Goal: Task Accomplishment & Management: Manage account settings

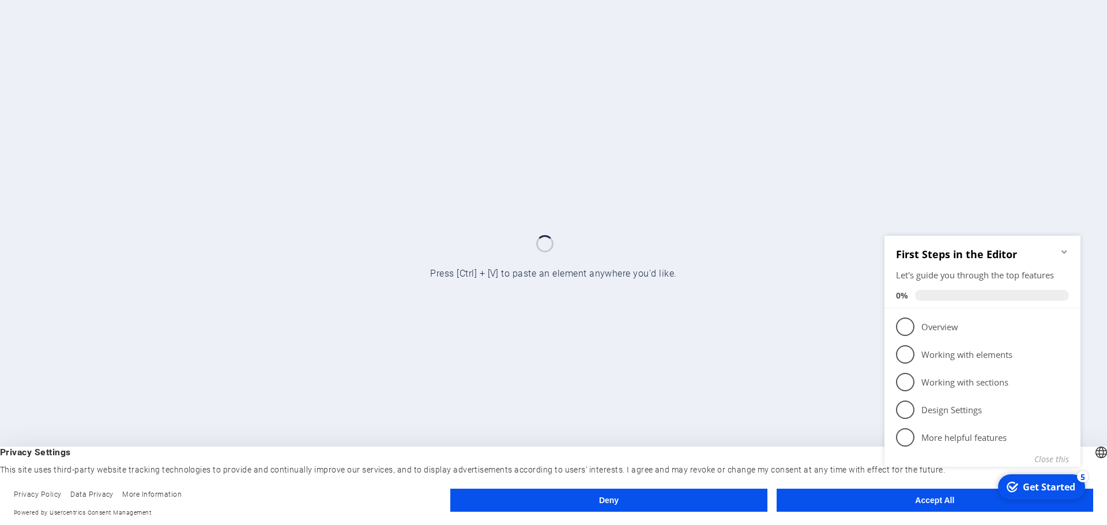
click at [920, 498] on div "checkmark Get Started 5 First Steps in the Editor Let's guide you through the t…" at bounding box center [985, 364] width 210 height 280
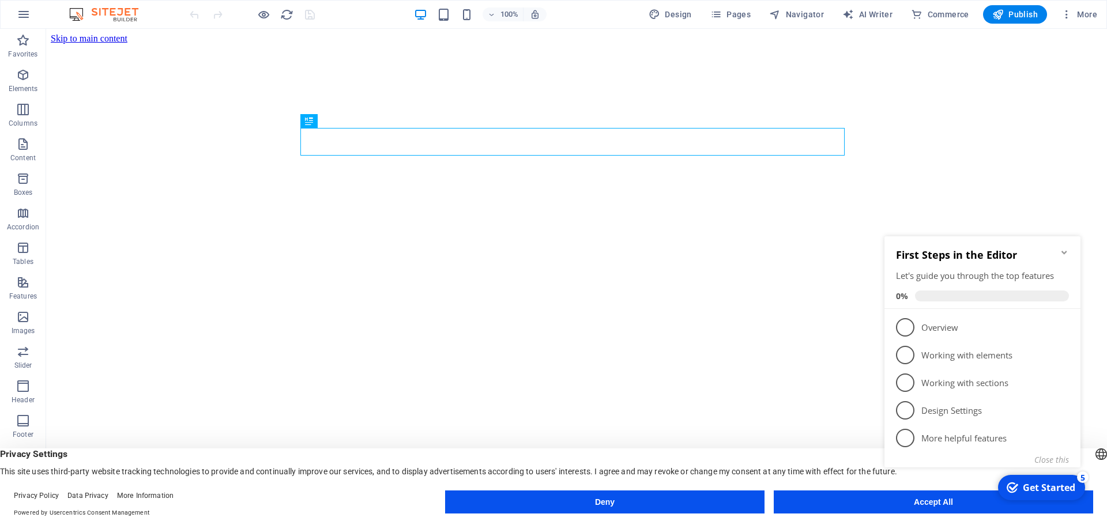
click at [923, 502] on div "checkmark Get Started 5 First Steps in the Editor Let's guide you through the t…" at bounding box center [985, 365] width 210 height 280
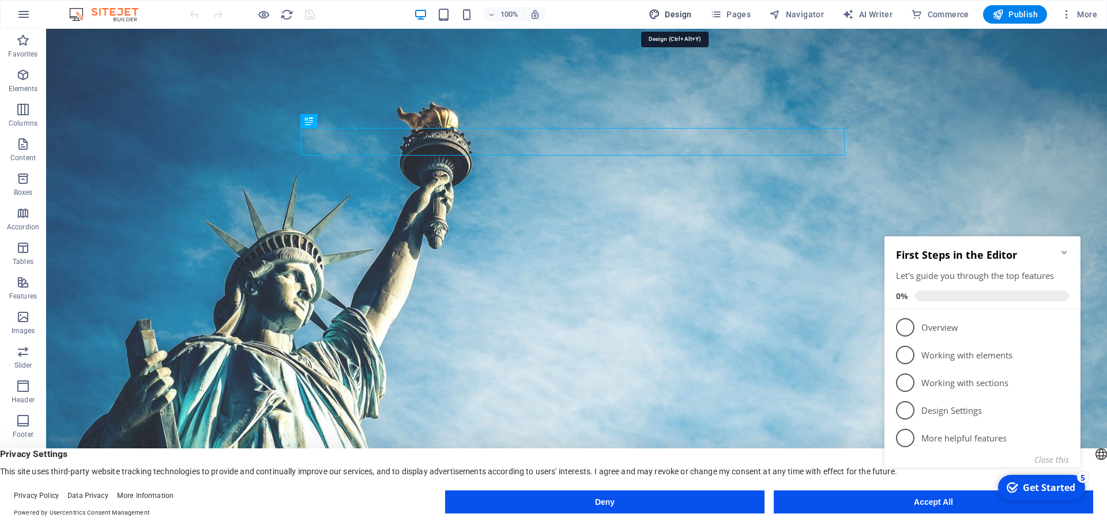
select select "700"
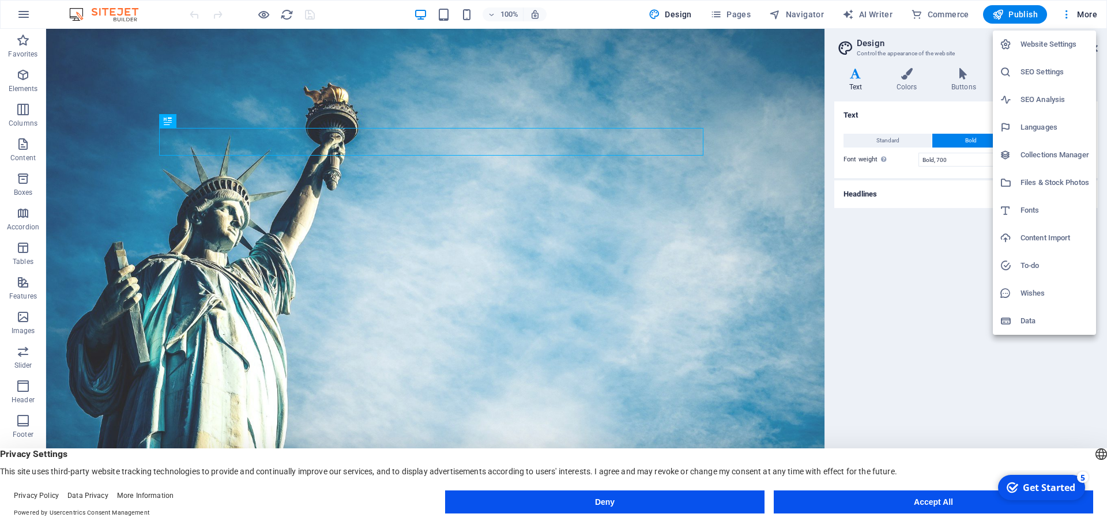
click at [20, 12] on div at bounding box center [553, 262] width 1107 height 525
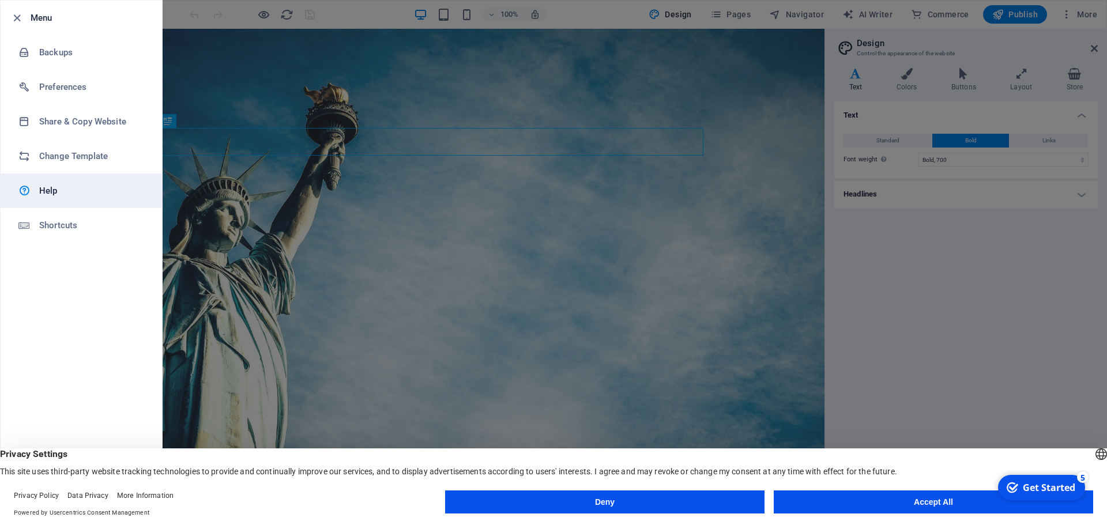
click at [76, 191] on h6 "Help" at bounding box center [92, 191] width 107 height 14
click at [35, 19] on h6 "Menu" at bounding box center [92, 18] width 122 height 14
click at [18, 18] on icon "button" at bounding box center [16, 18] width 13 height 13
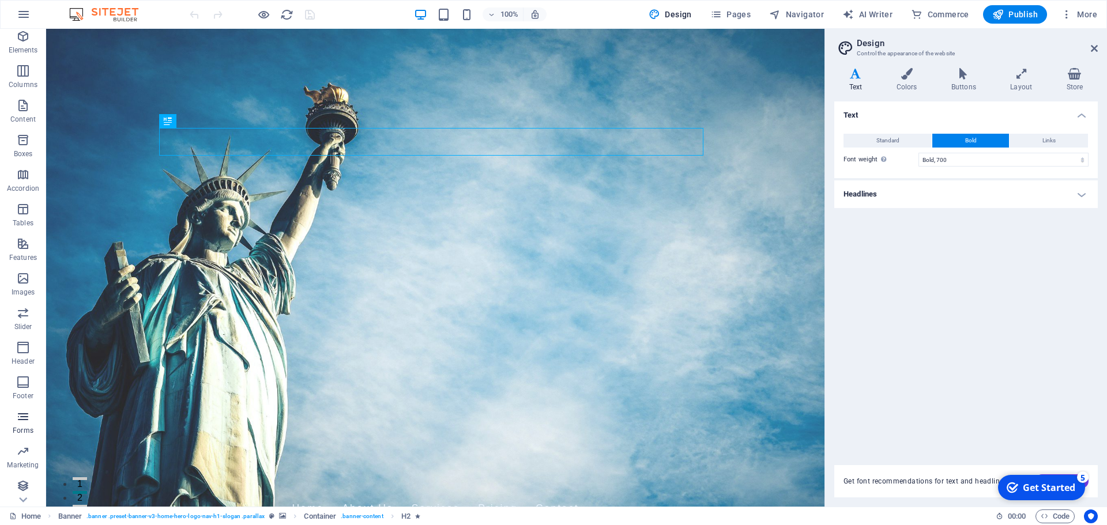
scroll to position [76, 0]
click at [838, 16] on div "Design Pages Navigator AI Writer Commerce Publish More" at bounding box center [873, 14] width 458 height 18
select select "English"
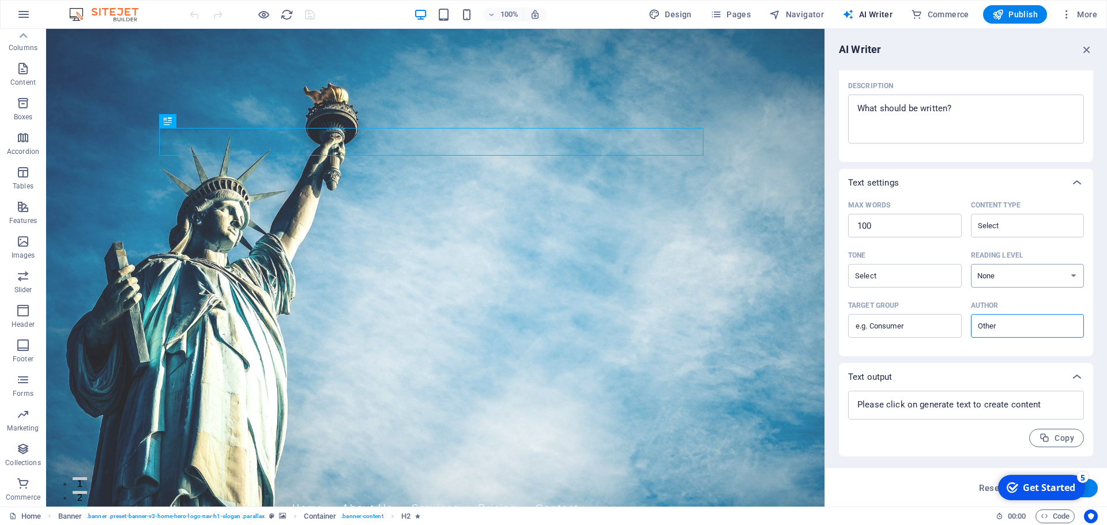
scroll to position [0, 0]
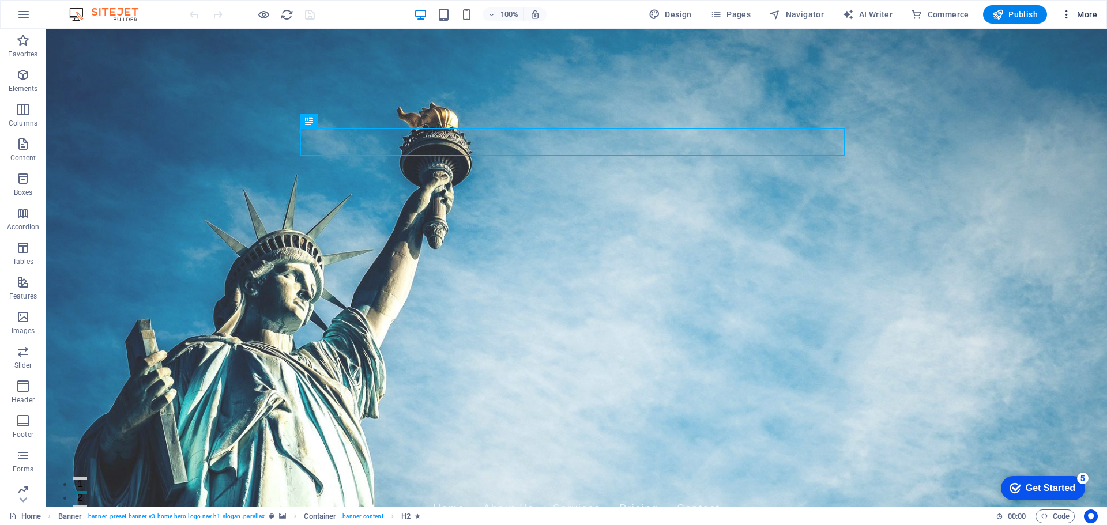
click at [1070, 18] on icon "button" at bounding box center [1067, 15] width 12 height 12
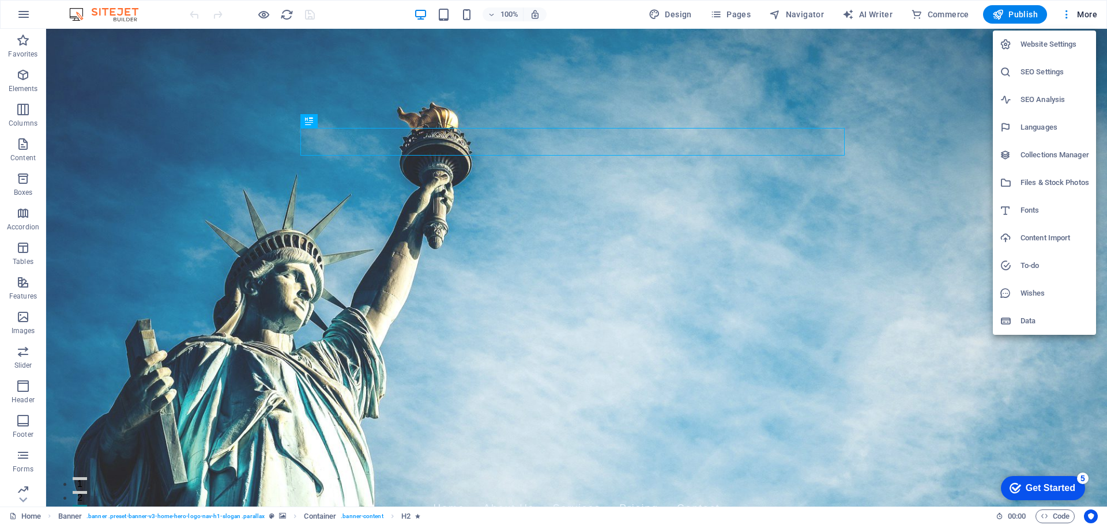
click at [1045, 46] on h6 "Website Settings" at bounding box center [1055, 44] width 69 height 14
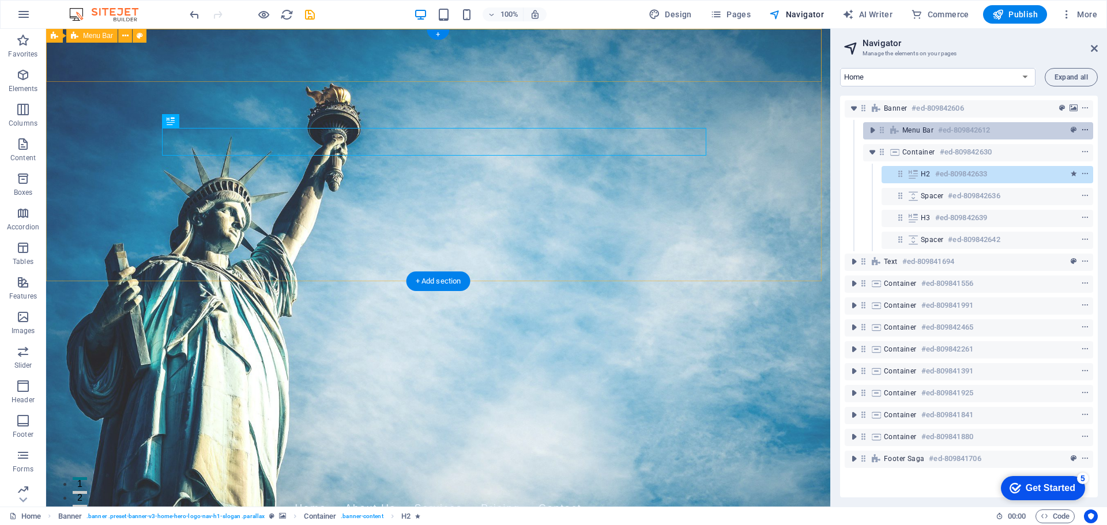
click at [1085, 130] on icon "context-menu" at bounding box center [1085, 130] width 8 height 8
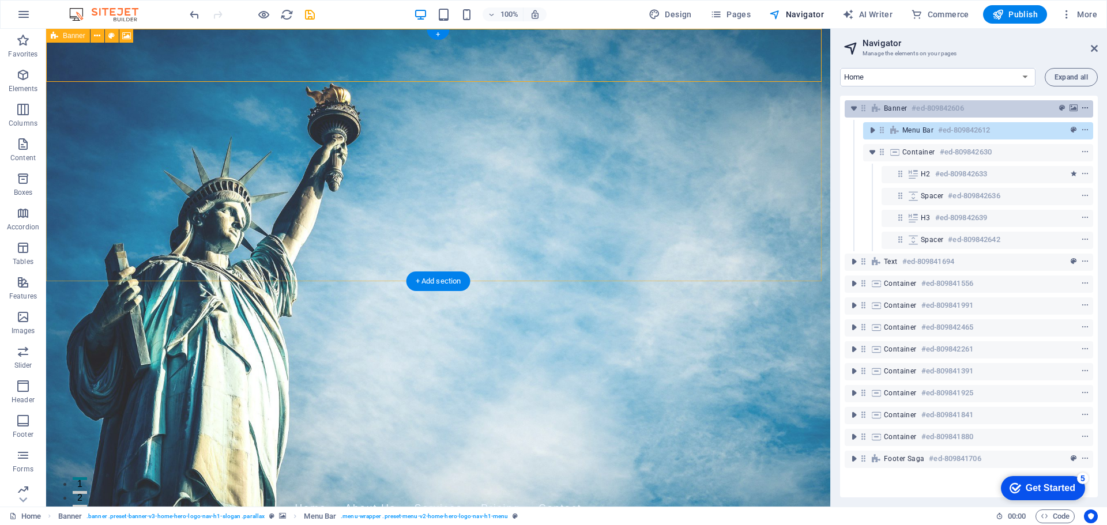
click at [1083, 106] on icon "context-menu" at bounding box center [1085, 108] width 8 height 8
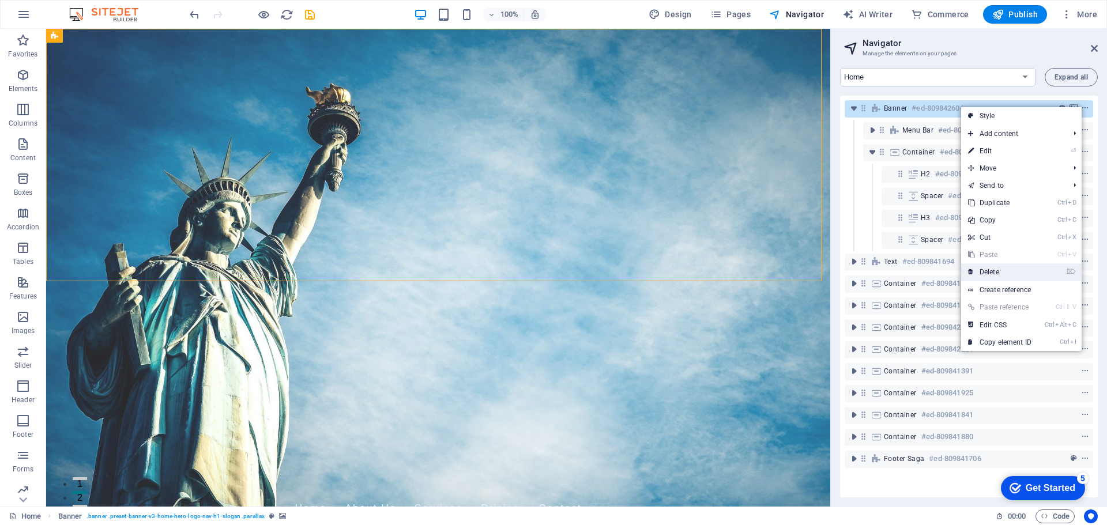
click at [998, 272] on link "⌦ Delete" at bounding box center [999, 271] width 77 height 17
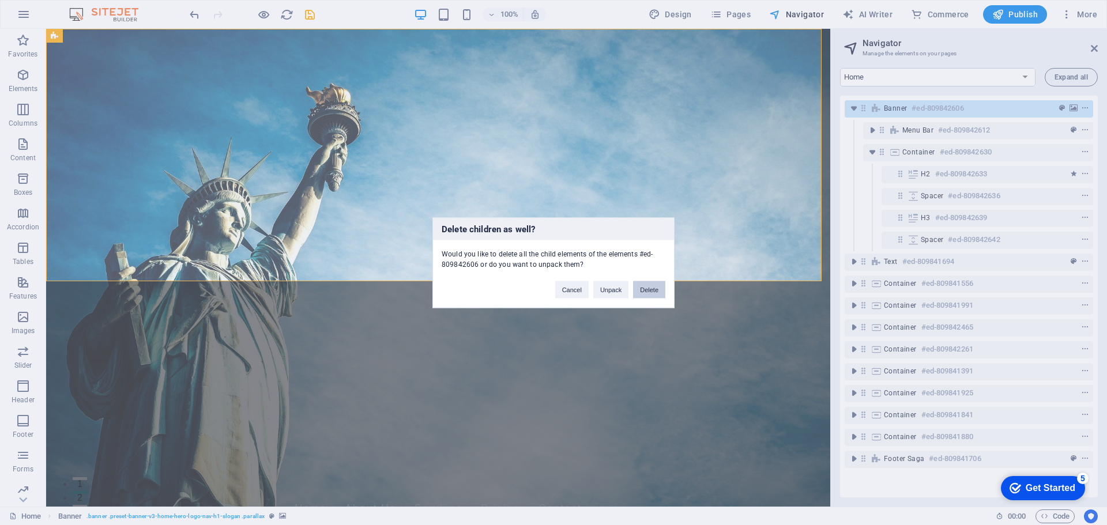
click at [645, 291] on button "Delete" at bounding box center [649, 289] width 32 height 17
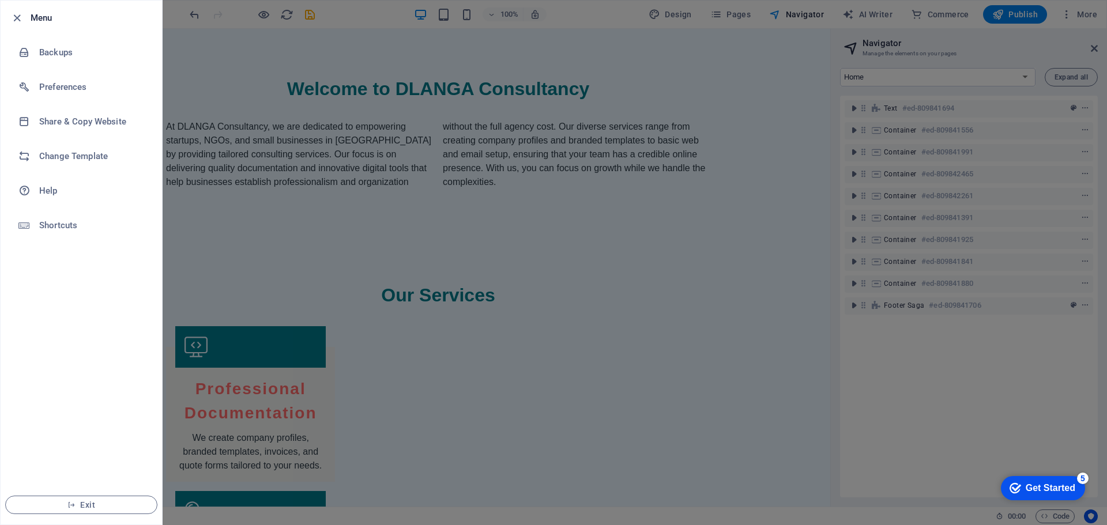
click at [23, 17] on icon "button" at bounding box center [16, 18] width 13 height 13
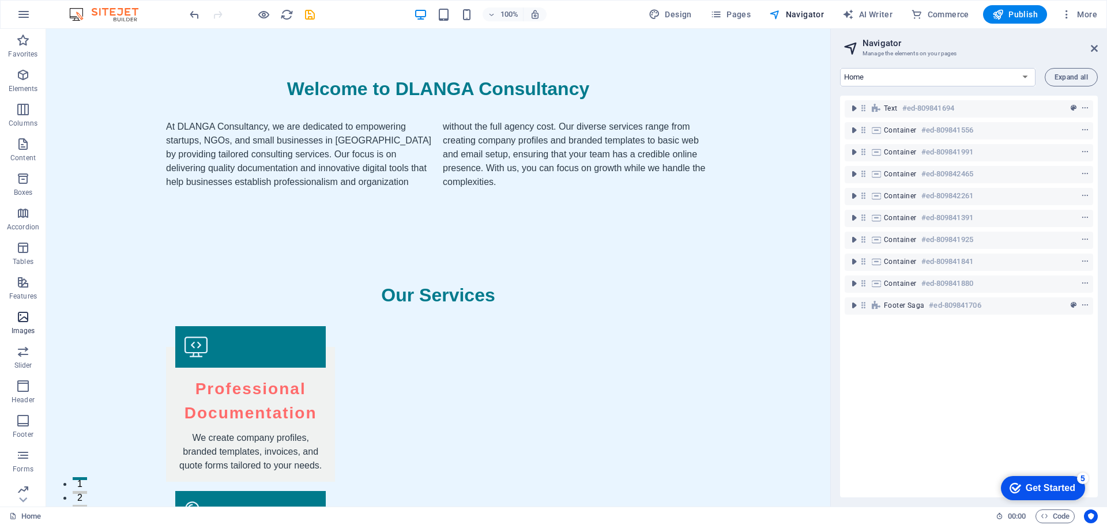
scroll to position [76, 0]
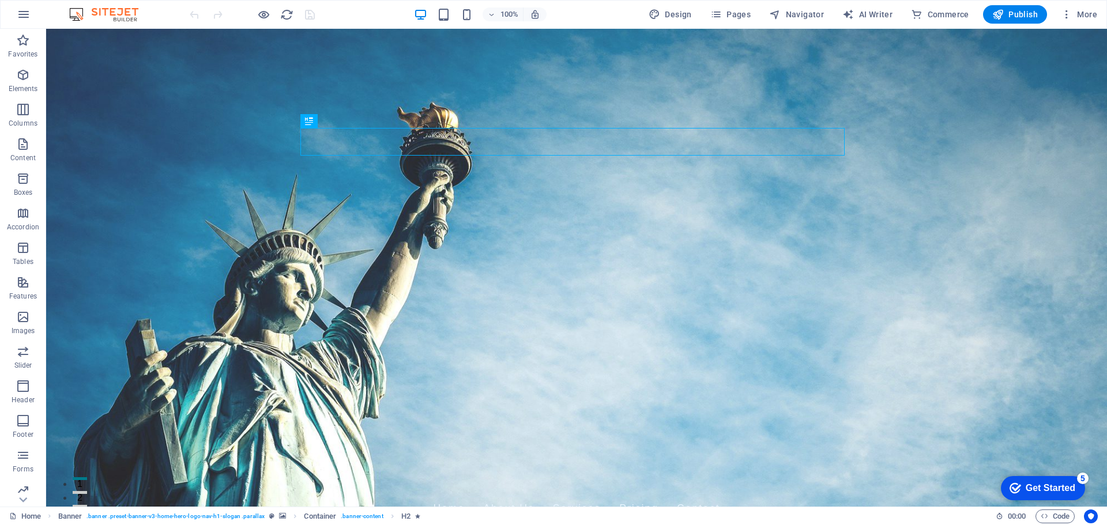
select select "700"
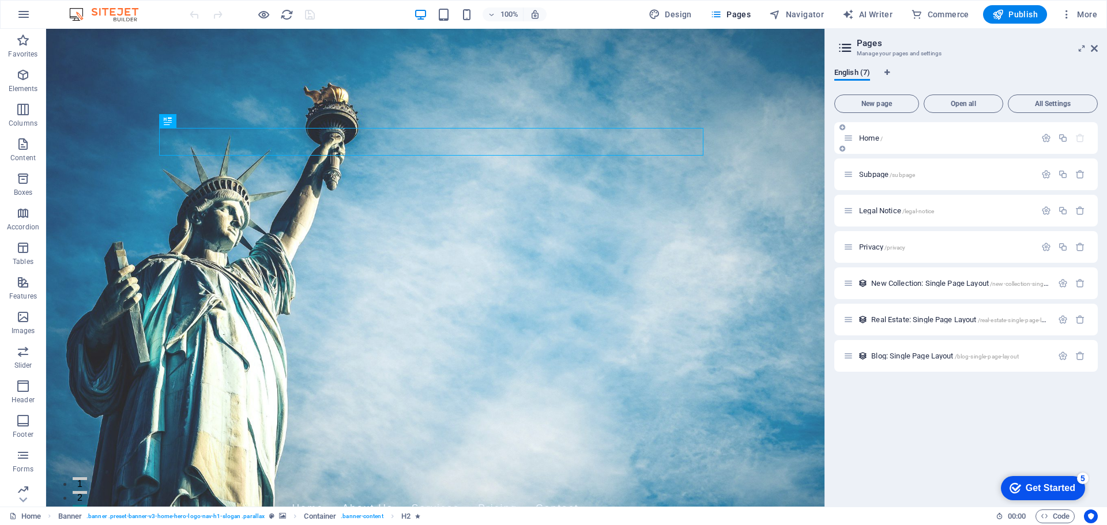
click at [970, 141] on p "Home /" at bounding box center [945, 137] width 173 height 7
select select "English"
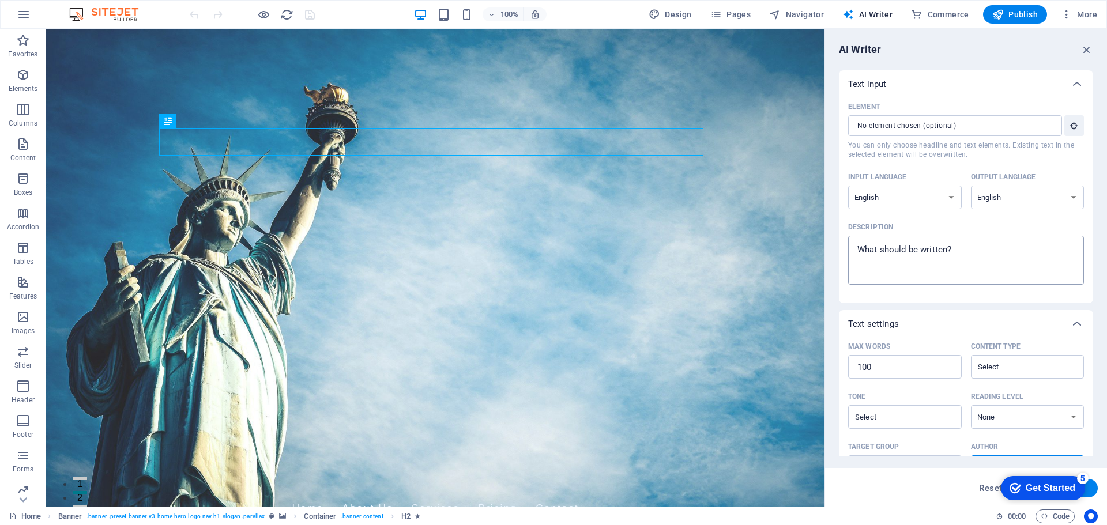
click at [914, 259] on textarea "Description x ​" at bounding box center [966, 260] width 224 height 37
type textarea "x"
click at [997, 126] on input "Element ​ You can only choose headline and text elements. Existing text in the …" at bounding box center [951, 125] width 206 height 21
click at [1089, 49] on icon "button" at bounding box center [1086, 49] width 13 height 13
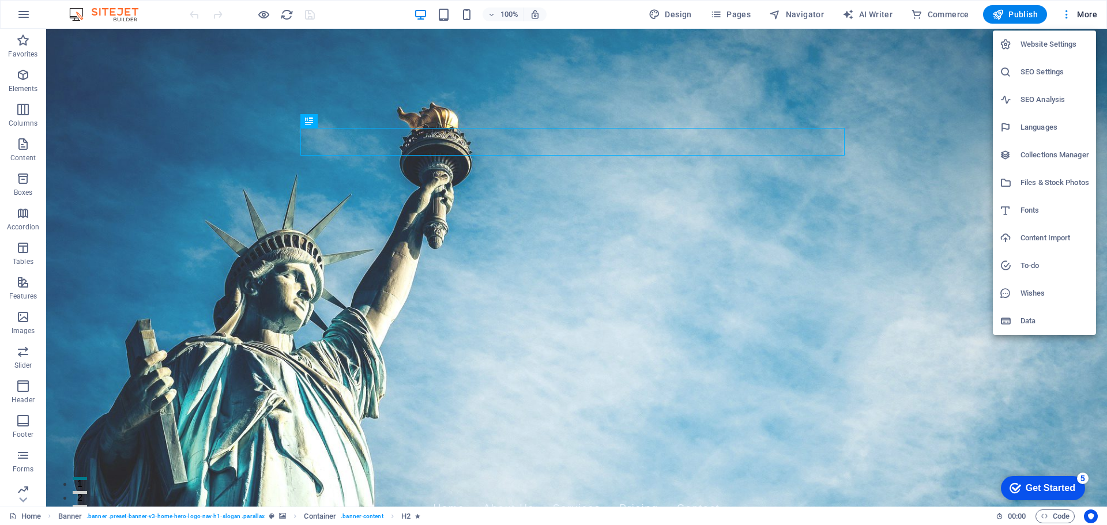
click at [1084, 13] on div at bounding box center [553, 262] width 1107 height 525
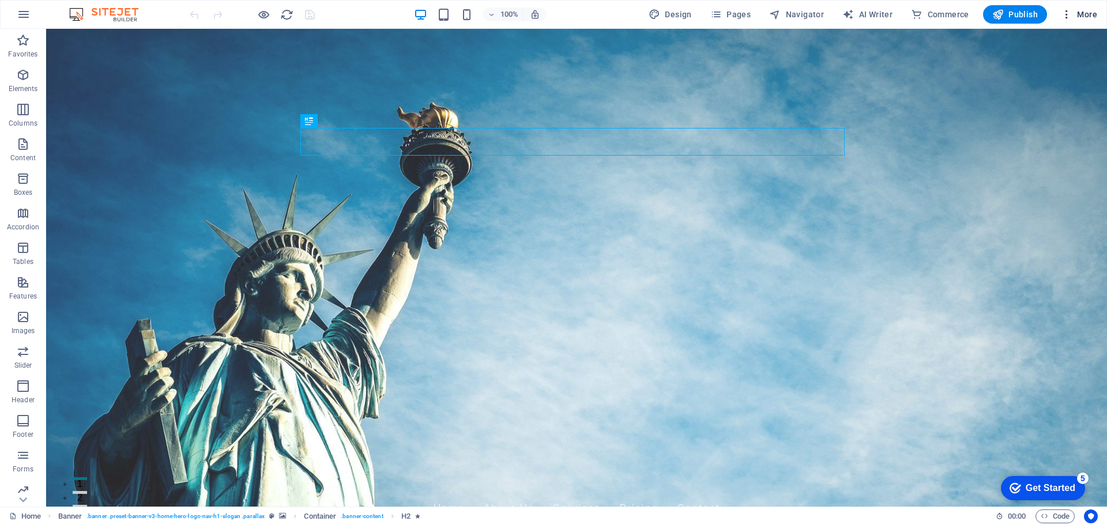
click at [0, 0] on span "More" at bounding box center [0, 0] width 0 height 0
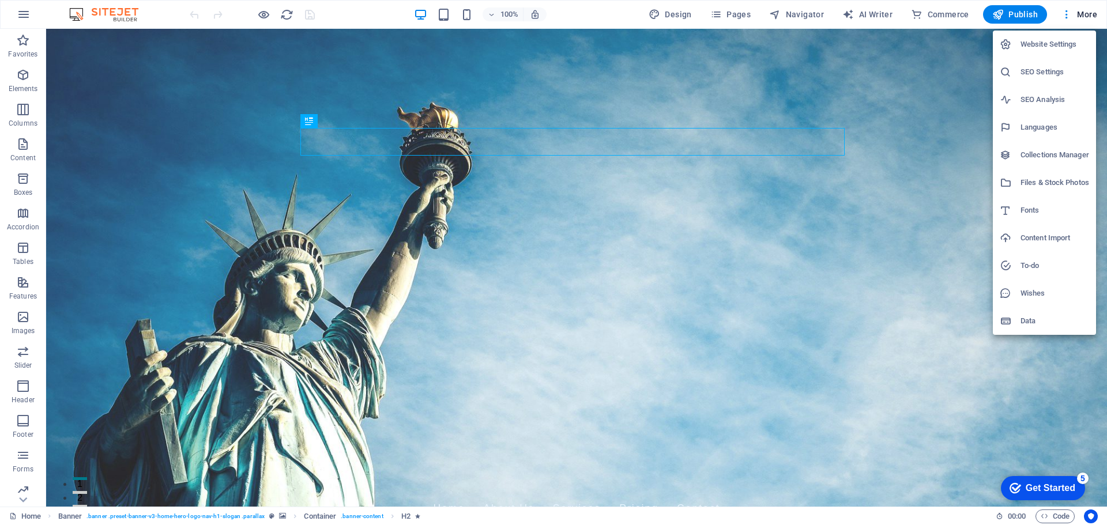
click at [1087, 15] on div at bounding box center [553, 262] width 1107 height 525
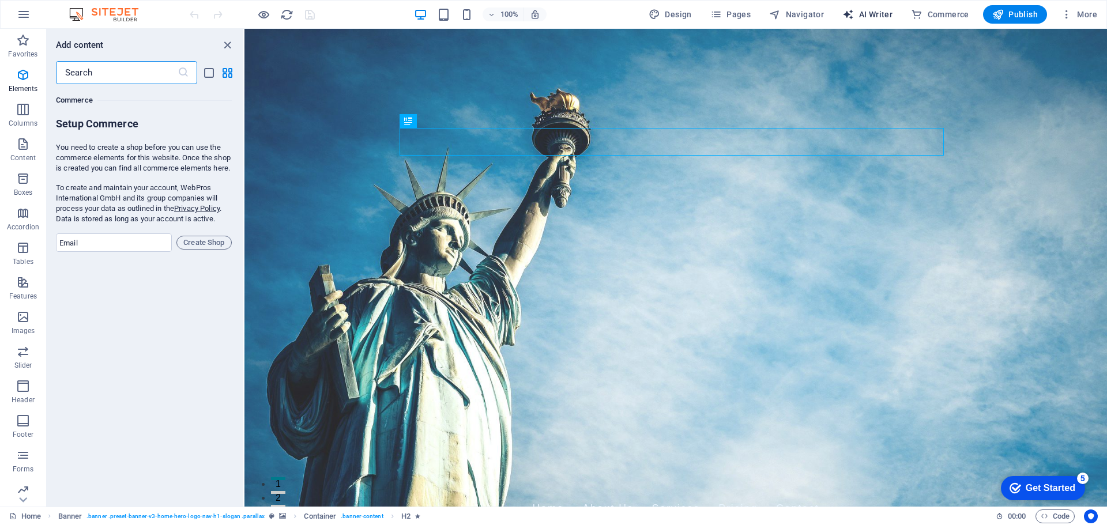
scroll to position [11111, 0]
click at [865, 20] on button "AI Writer" at bounding box center [867, 14] width 59 height 18
select select "English"
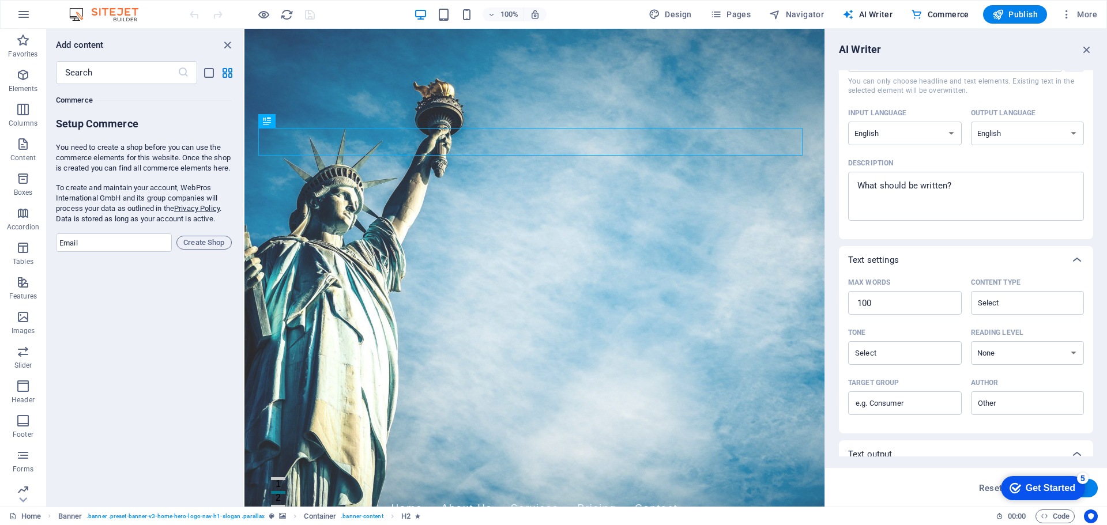
scroll to position [141, 0]
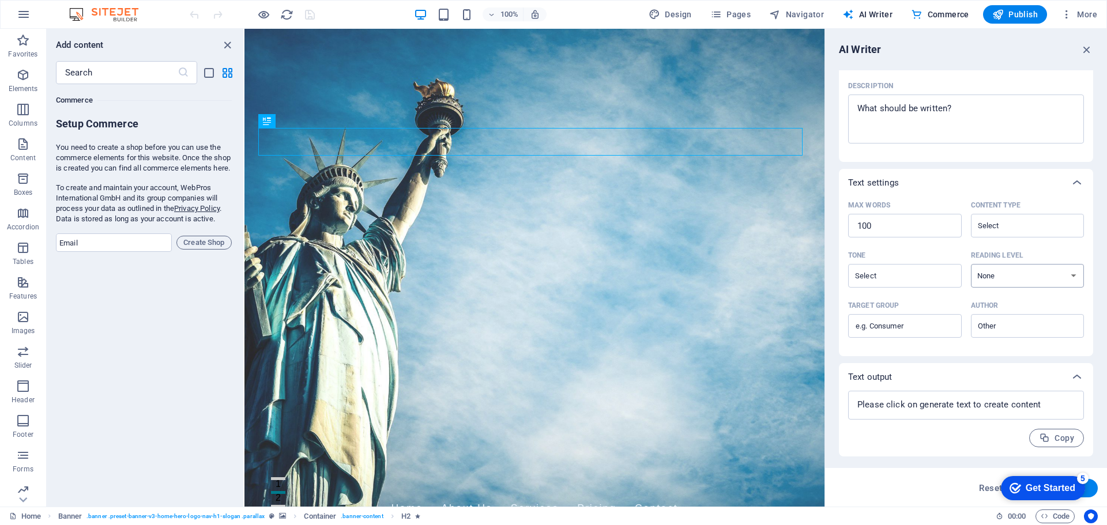
click at [1072, 274] on select "None Academic Adult Teen Child" at bounding box center [1028, 276] width 114 height 24
click at [935, 276] on input "Tone ​" at bounding box center [896, 276] width 88 height 17
click at [939, 231] on input "100" at bounding box center [905, 225] width 114 height 23
click at [1019, 236] on div "​" at bounding box center [1028, 226] width 114 height 24
click at [1019, 234] on input "Content type ​" at bounding box center [1018, 225] width 88 height 17
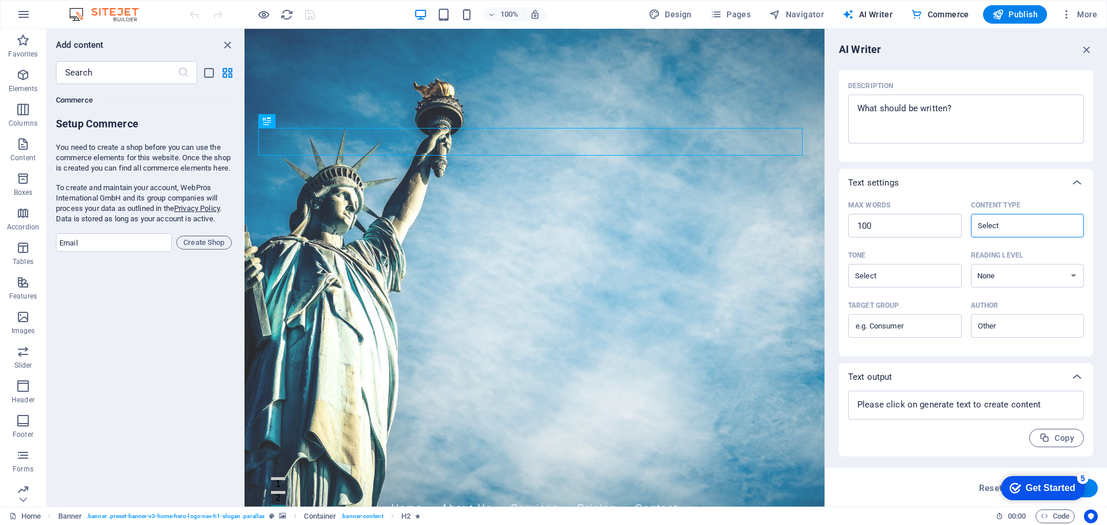
scroll to position [0, 0]
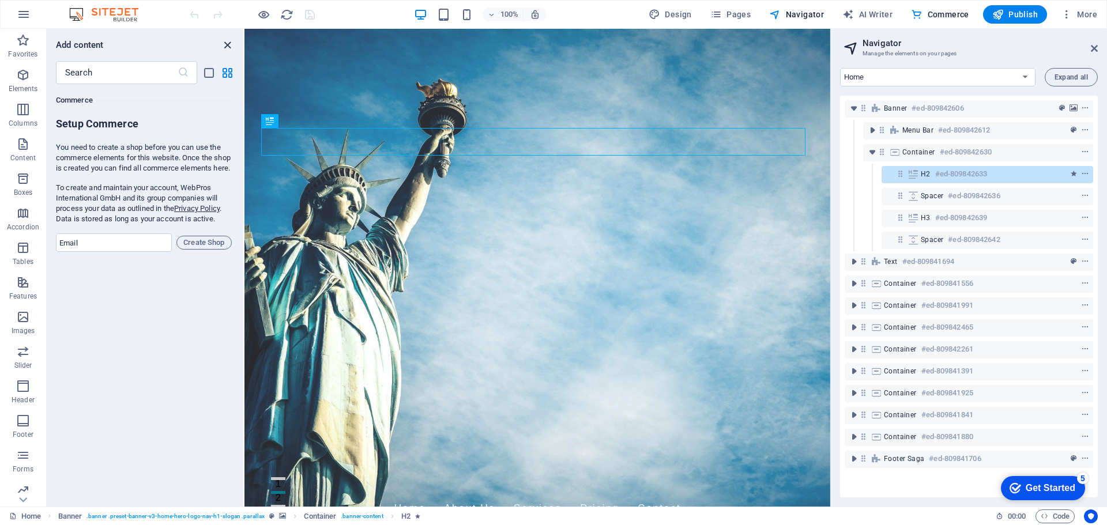
click at [232, 43] on icon "close panel" at bounding box center [227, 45] width 13 height 13
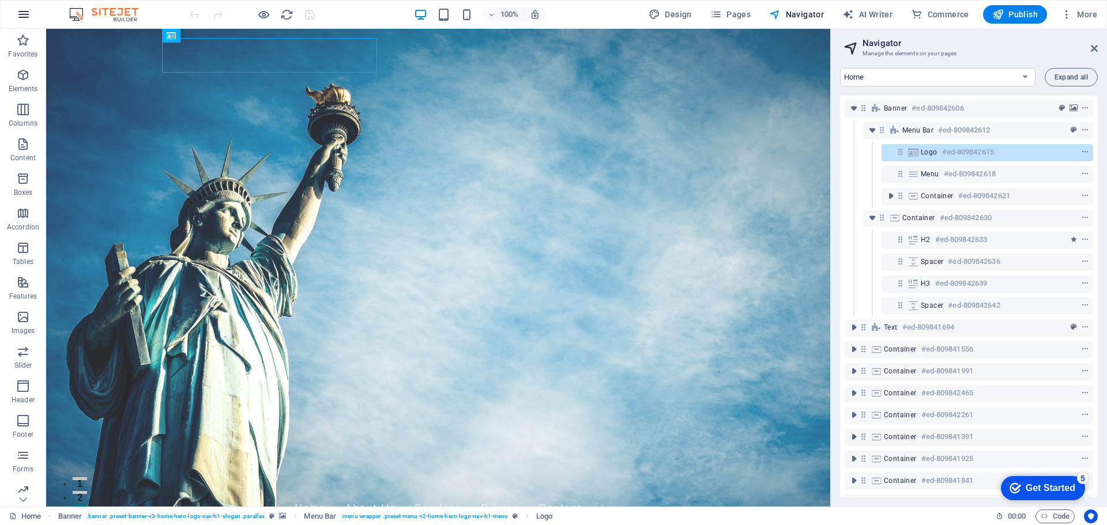
click at [24, 14] on icon "button" at bounding box center [24, 14] width 14 height 14
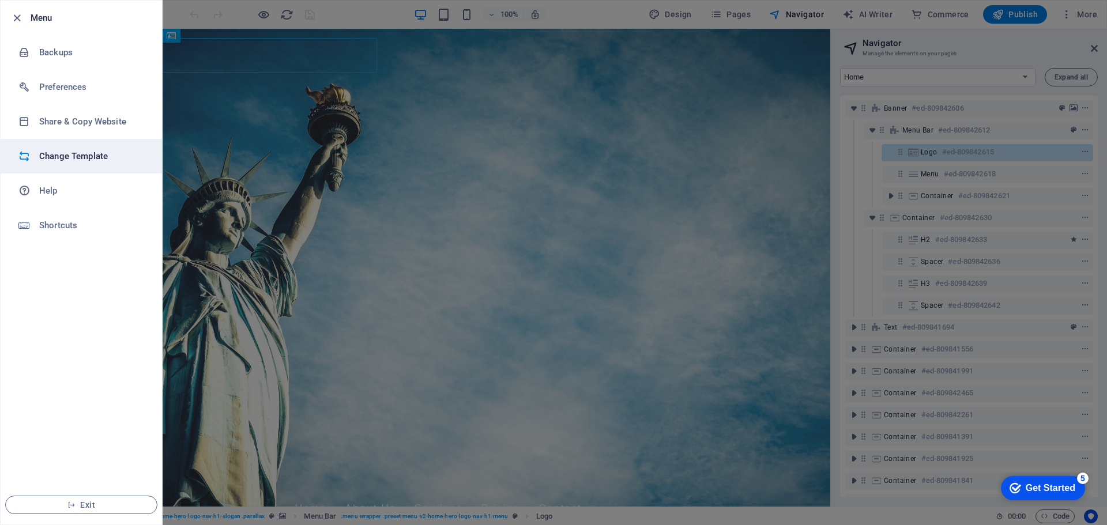
click at [91, 158] on h6 "Change Template" at bounding box center [92, 156] width 107 height 14
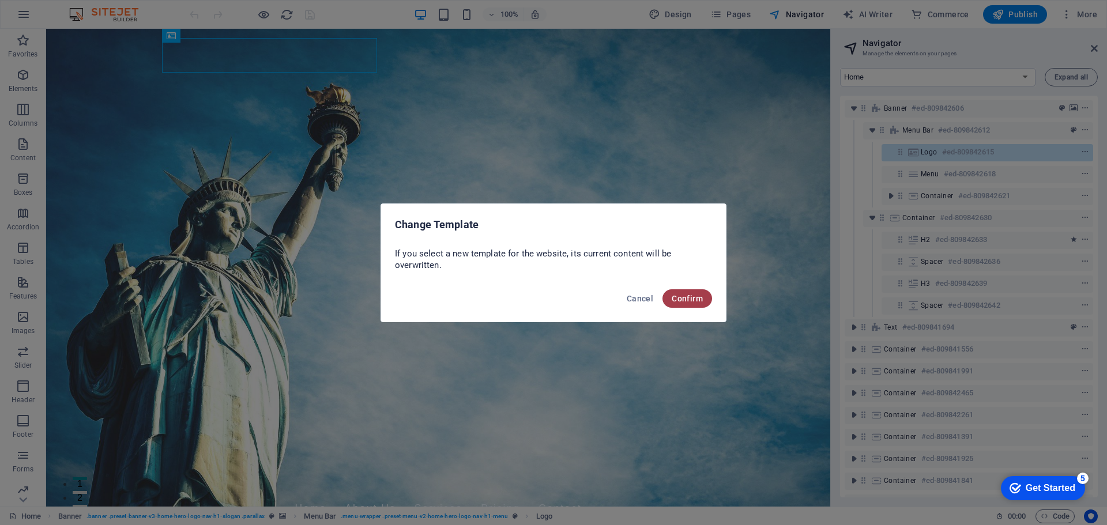
click at [692, 298] on span "Confirm" at bounding box center [687, 298] width 31 height 9
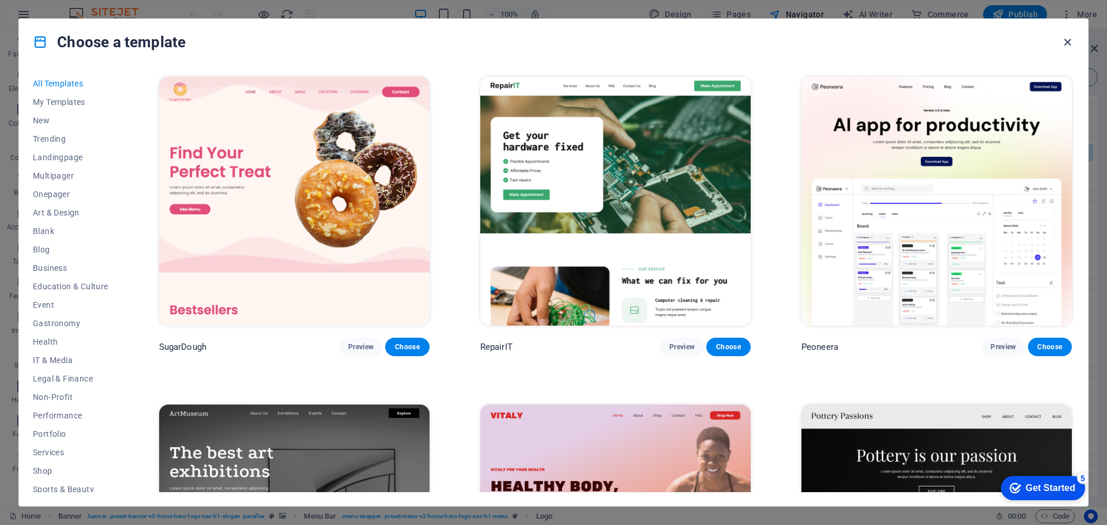
click at [1066, 42] on icon "button" at bounding box center [1067, 42] width 13 height 13
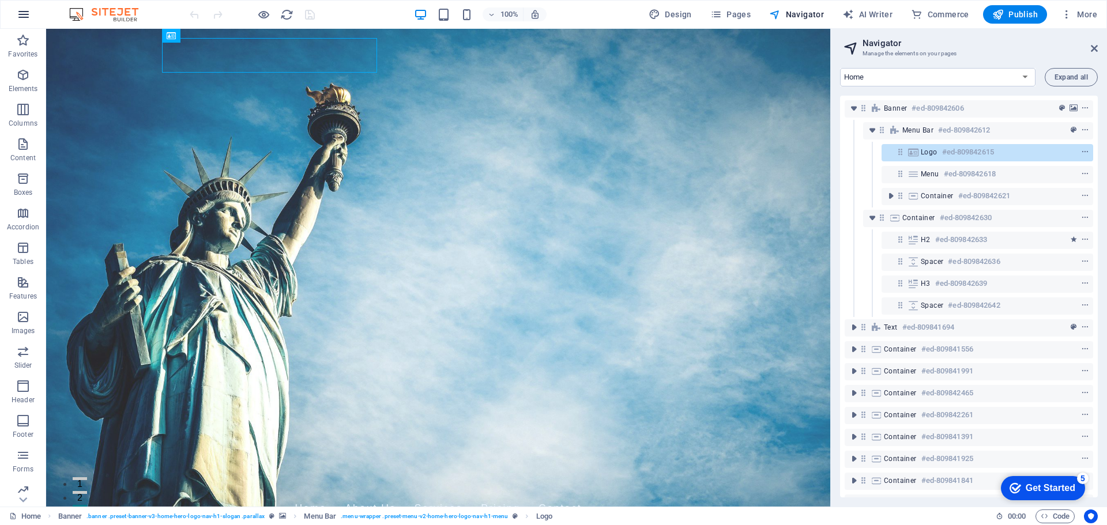
click at [26, 13] on icon "button" at bounding box center [24, 14] width 14 height 14
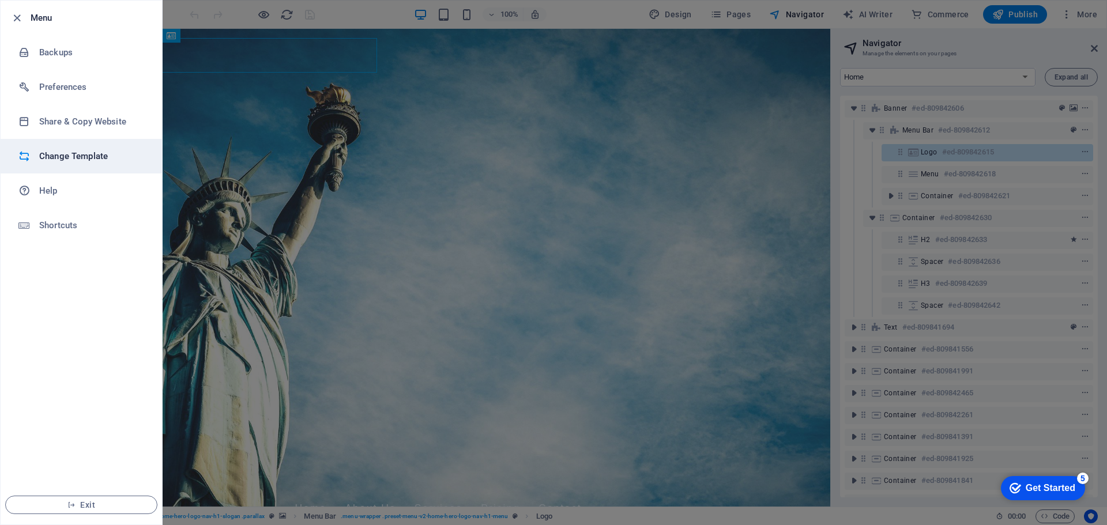
click at [71, 155] on h6 "Change Template" at bounding box center [92, 156] width 107 height 14
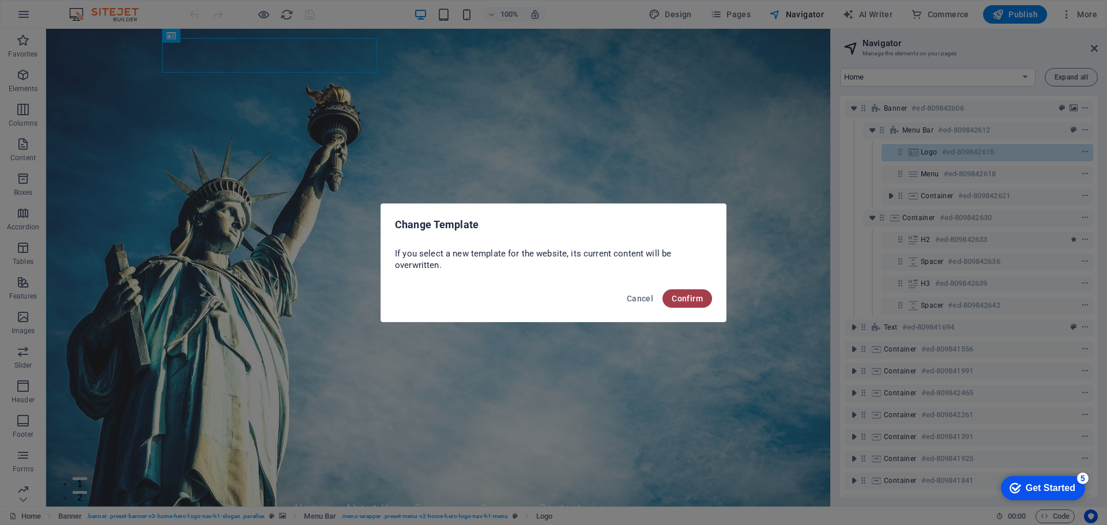
click at [689, 299] on span "Confirm" at bounding box center [687, 298] width 31 height 9
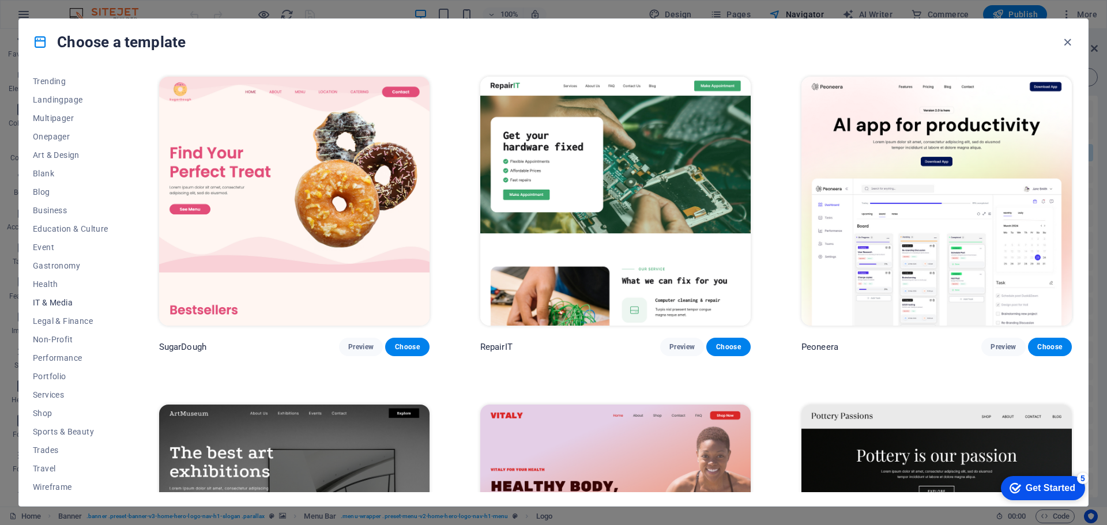
scroll to position [62, 0]
click at [43, 386] on span "Services" at bounding box center [71, 390] width 76 height 9
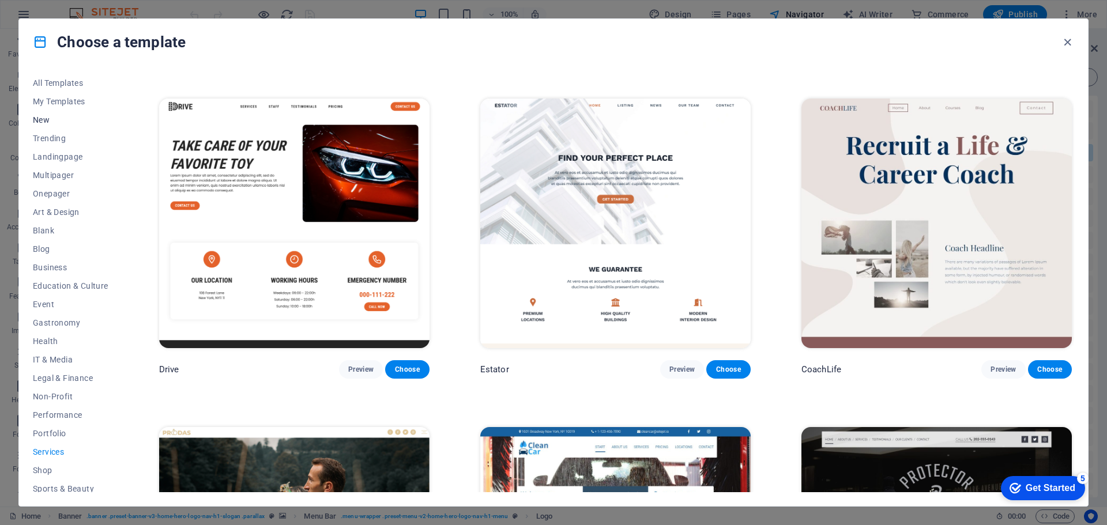
scroll to position [0, 0]
click at [63, 83] on span "All Templates" at bounding box center [71, 83] width 76 height 9
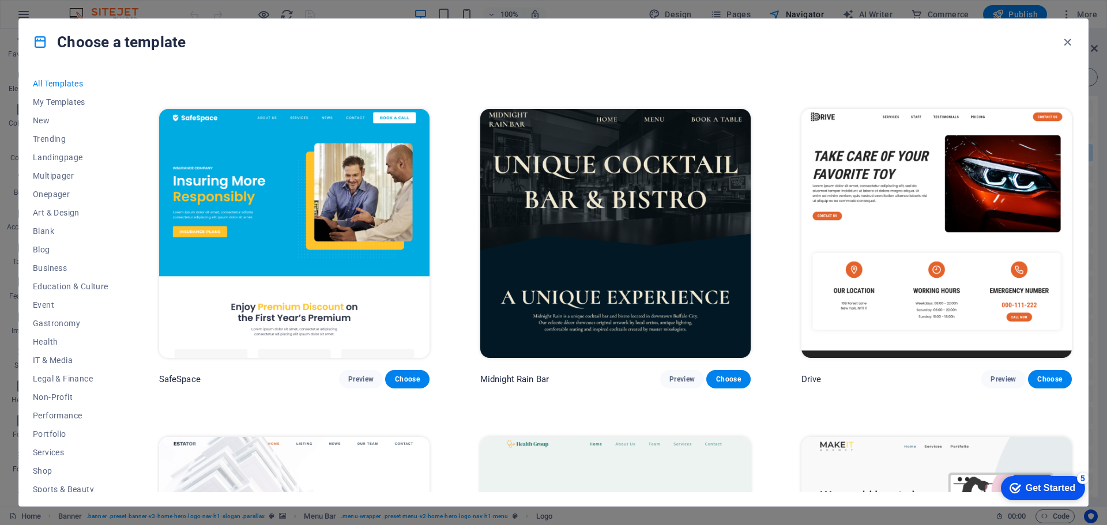
click at [1064, 39] on icon "button" at bounding box center [1067, 42] width 13 height 13
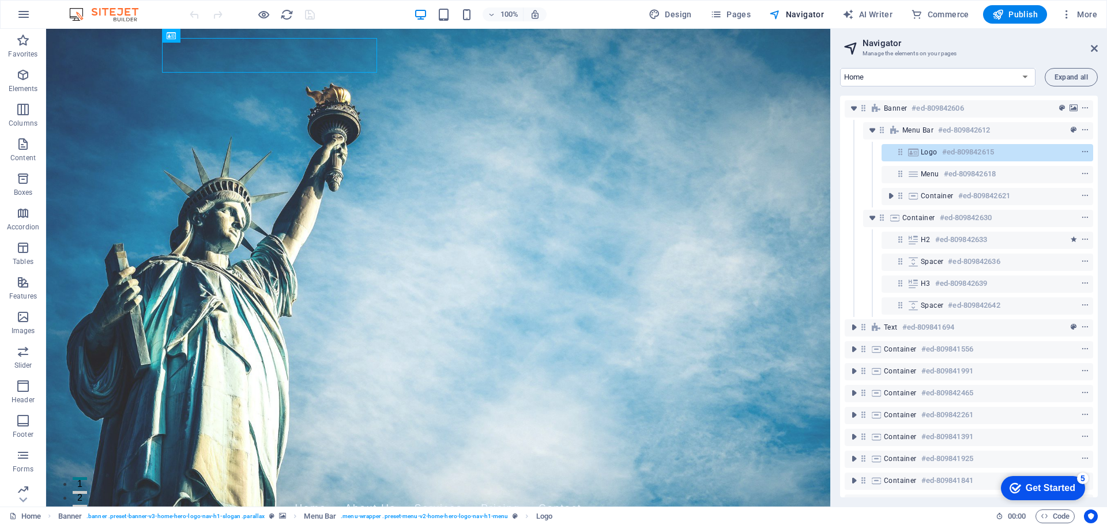
click at [1050, 488] on div "Get Started" at bounding box center [1051, 488] width 50 height 10
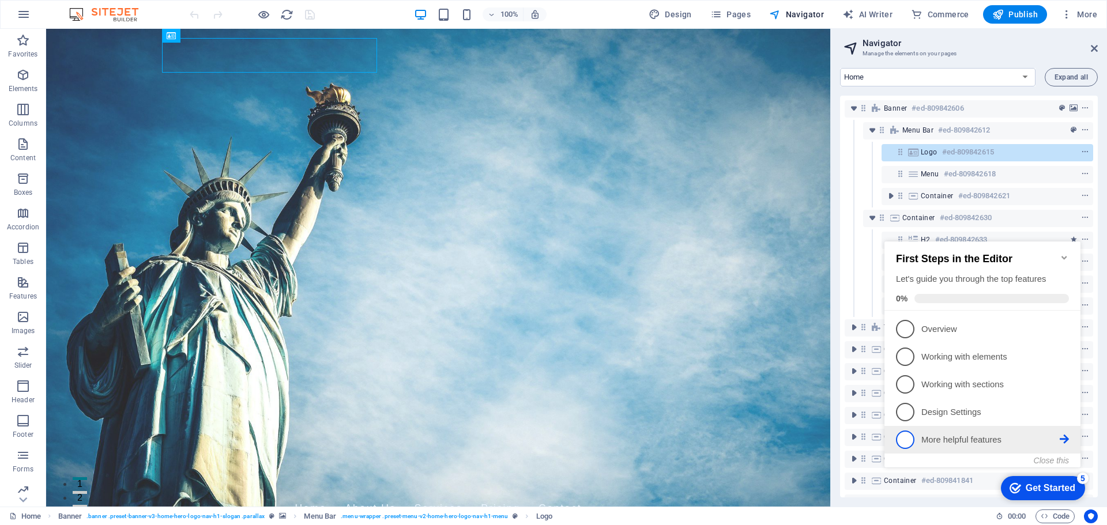
click at [980, 436] on p "More helpful features - incomplete" at bounding box center [990, 440] width 138 height 12
